Goal: Task Accomplishment & Management: Complete application form

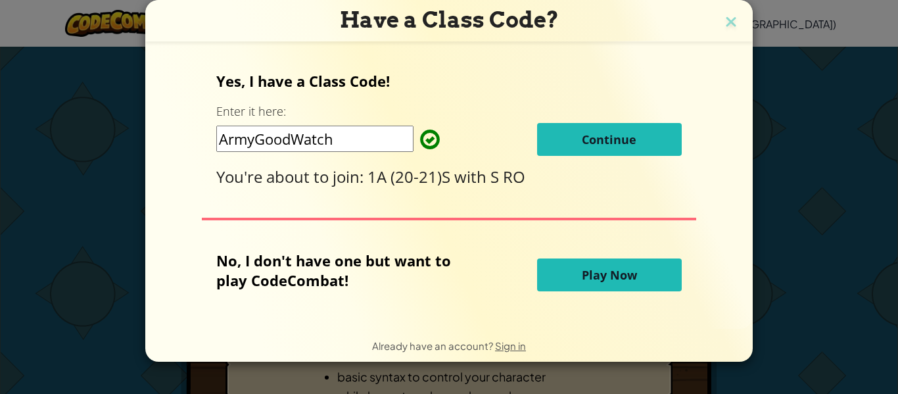
click at [339, 139] on input "ArmyGoodWatch" at bounding box center [314, 138] width 197 height 26
click at [435, 87] on p "Yes, I have a Class Code!" at bounding box center [448, 81] width 465 height 20
click at [620, 147] on span "Continue" at bounding box center [608, 139] width 55 height 16
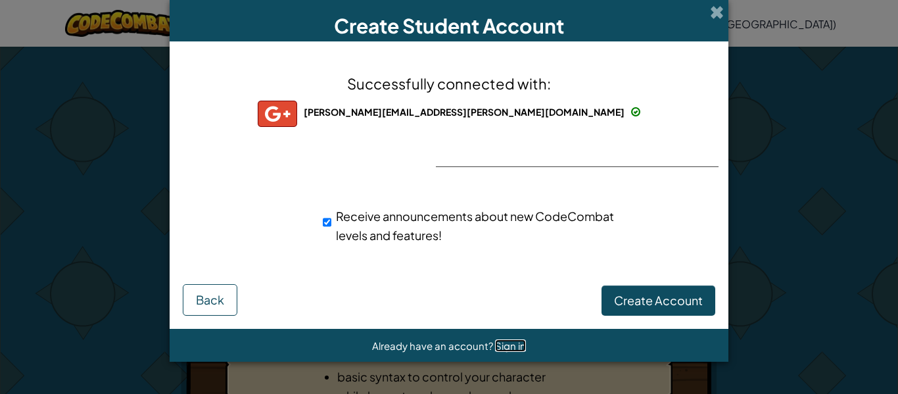
click at [501, 346] on span "Sign in" at bounding box center [510, 345] width 31 height 12
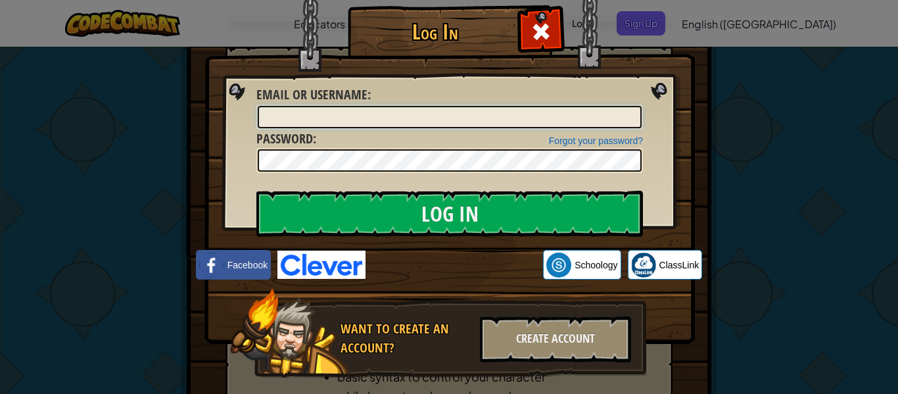
click at [461, 121] on input "Email or Username :" at bounding box center [450, 117] width 384 height 22
paste input "[EMAIL_ADDRESS][DOMAIN_NAME]"
type input "[EMAIL_ADDRESS][DOMAIN_NAME]"
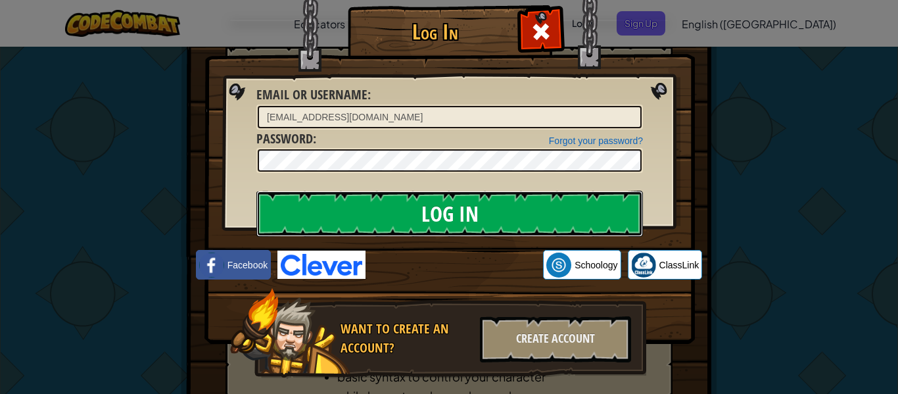
click at [440, 212] on input "Log In" at bounding box center [449, 214] width 386 height 46
